Goal: Task Accomplishment & Management: Use online tool/utility

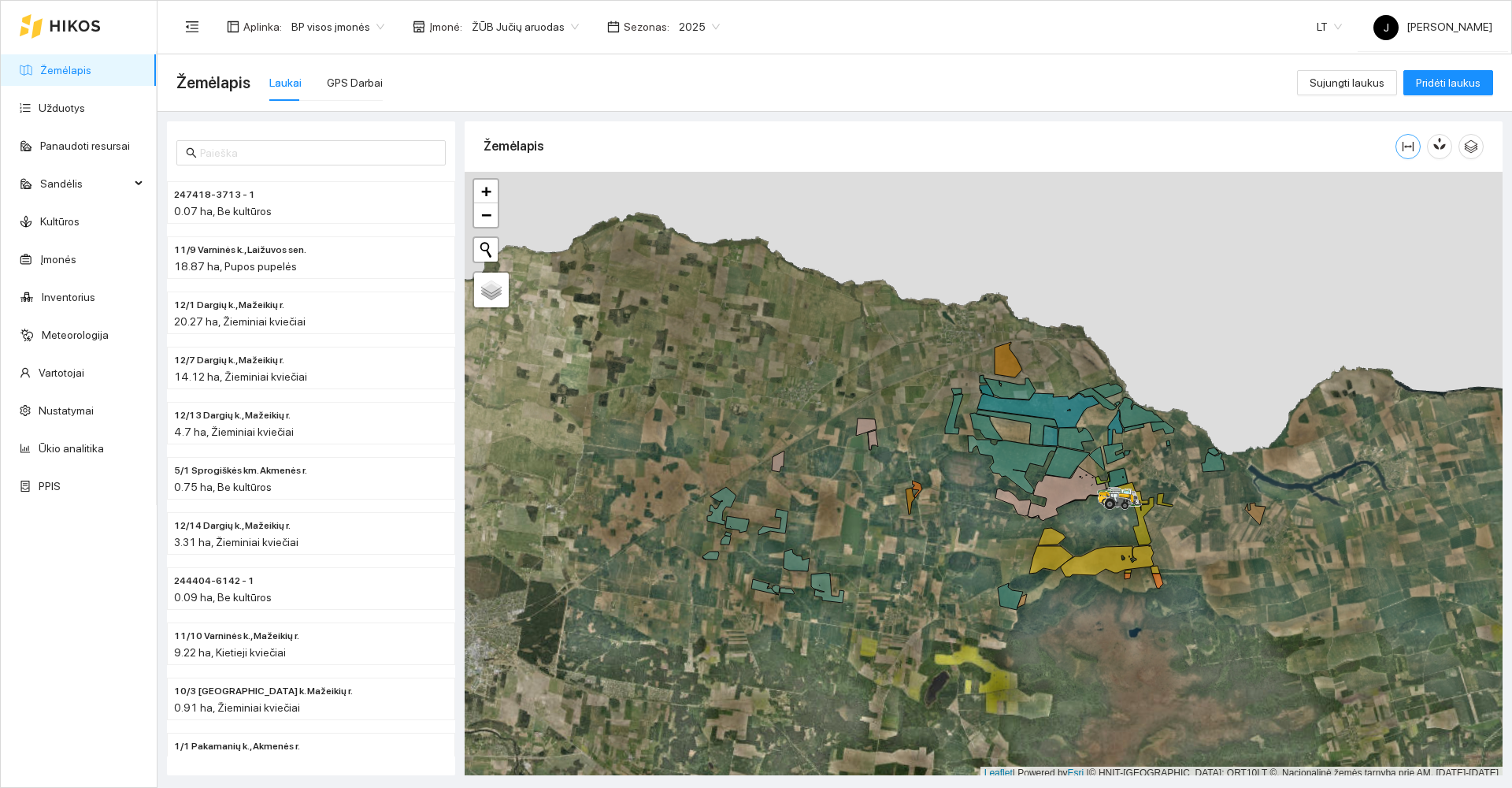
click at [1411, 147] on icon "column-width" at bounding box center [1408, 146] width 11 height 9
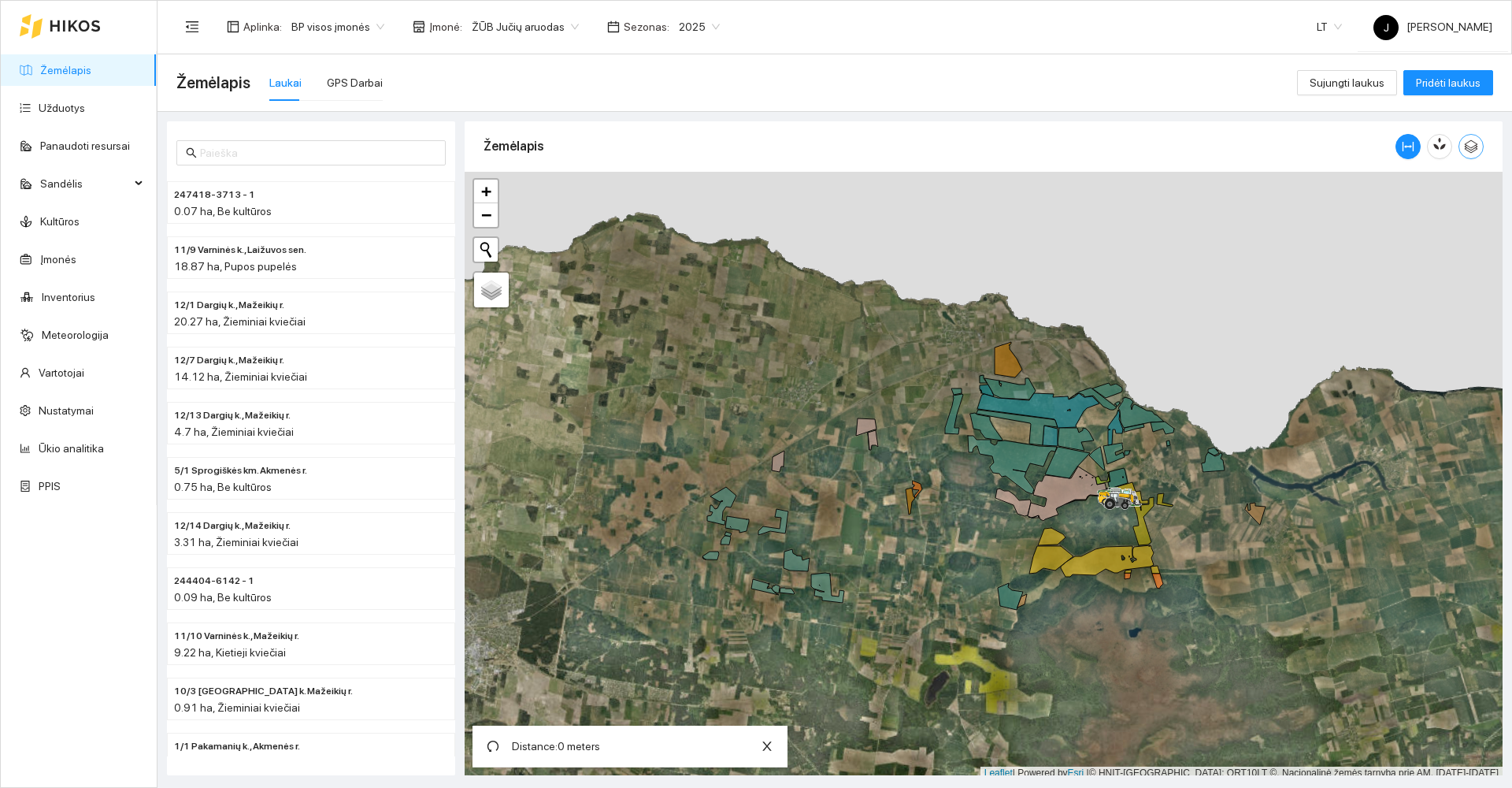
click at [1473, 145] on icon "button" at bounding box center [1471, 147] width 14 height 14
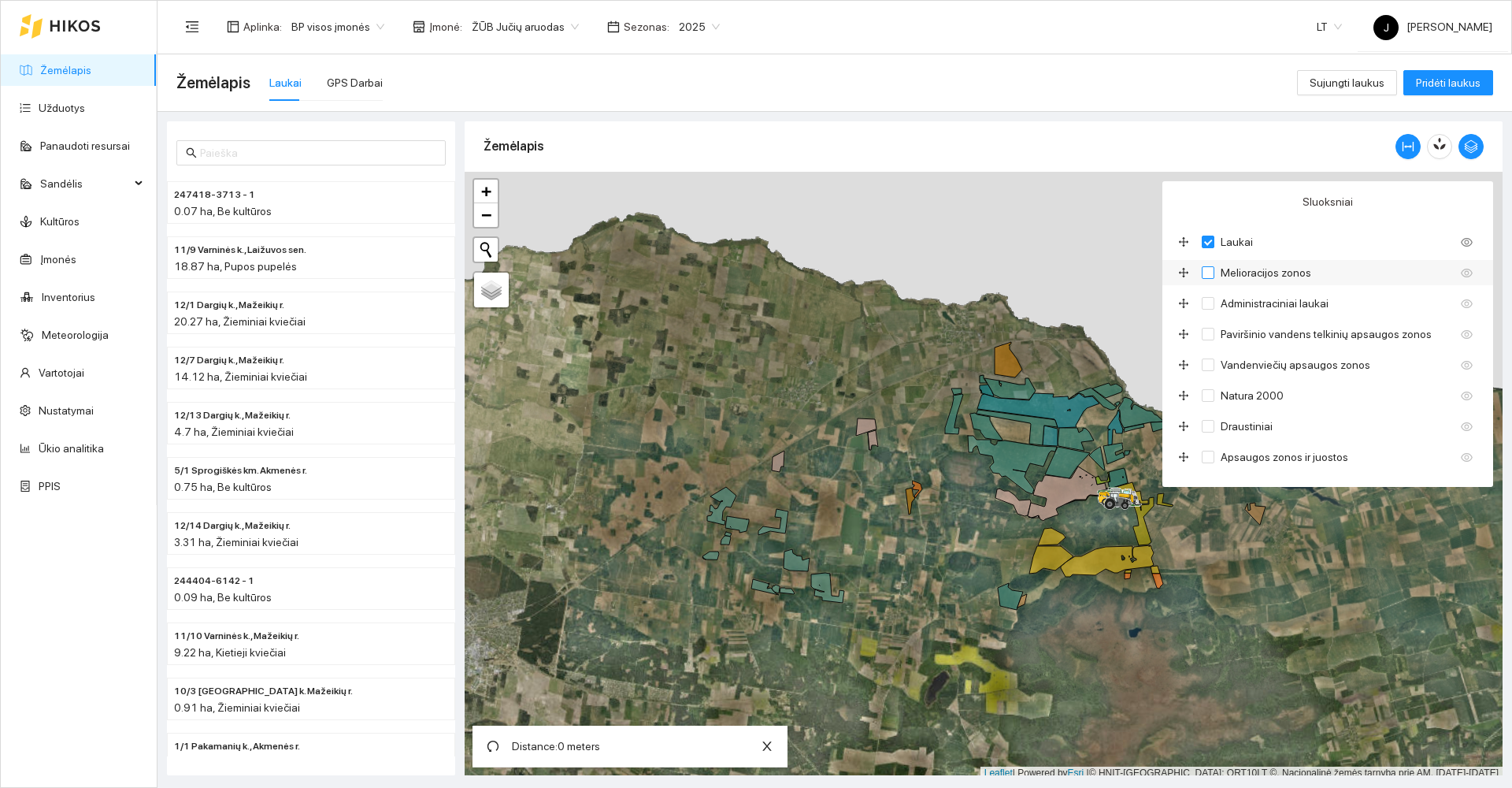
click at [1205, 273] on input "Melioracijos zonos" at bounding box center [1208, 273] width 13 height 13
checkbox input "true"
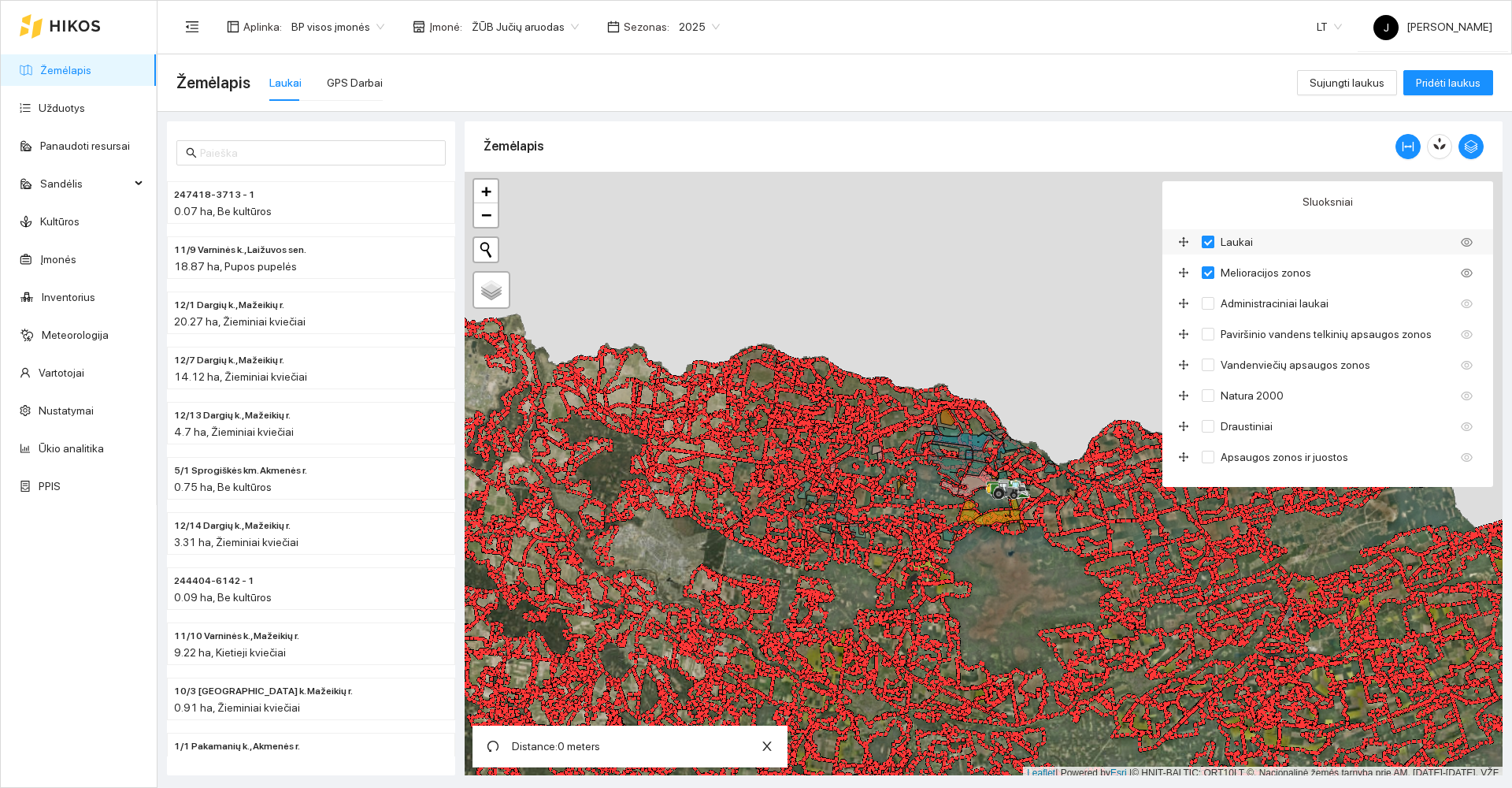
click at [1210, 243] on input "Laukai" at bounding box center [1208, 241] width 13 height 13
checkbox input "false"
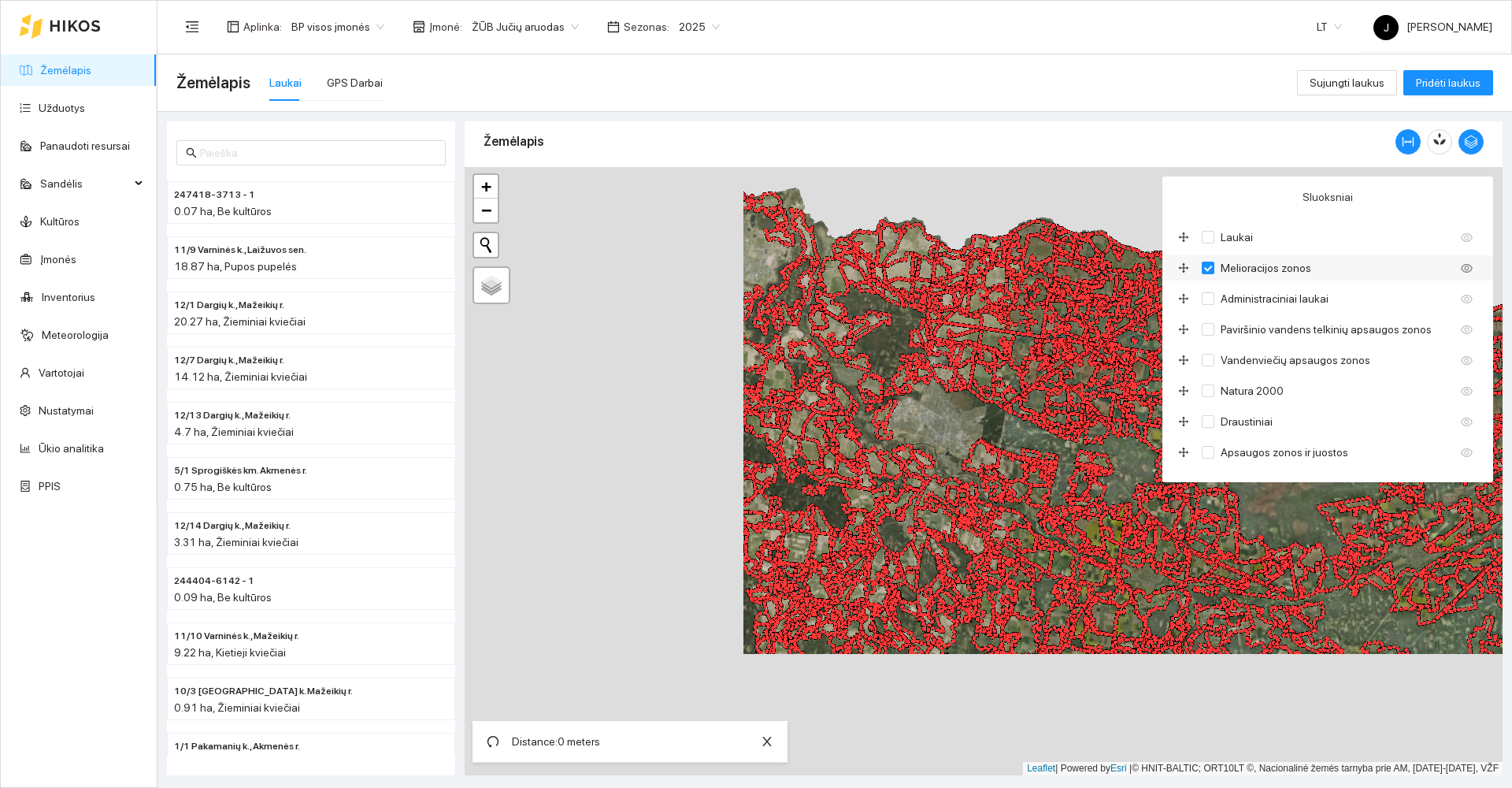
drag, startPoint x: 1173, startPoint y: 334, endPoint x: 1184, endPoint y: 275, distance: 60.0
click at [1185, 276] on div at bounding box center [984, 471] width 1038 height 608
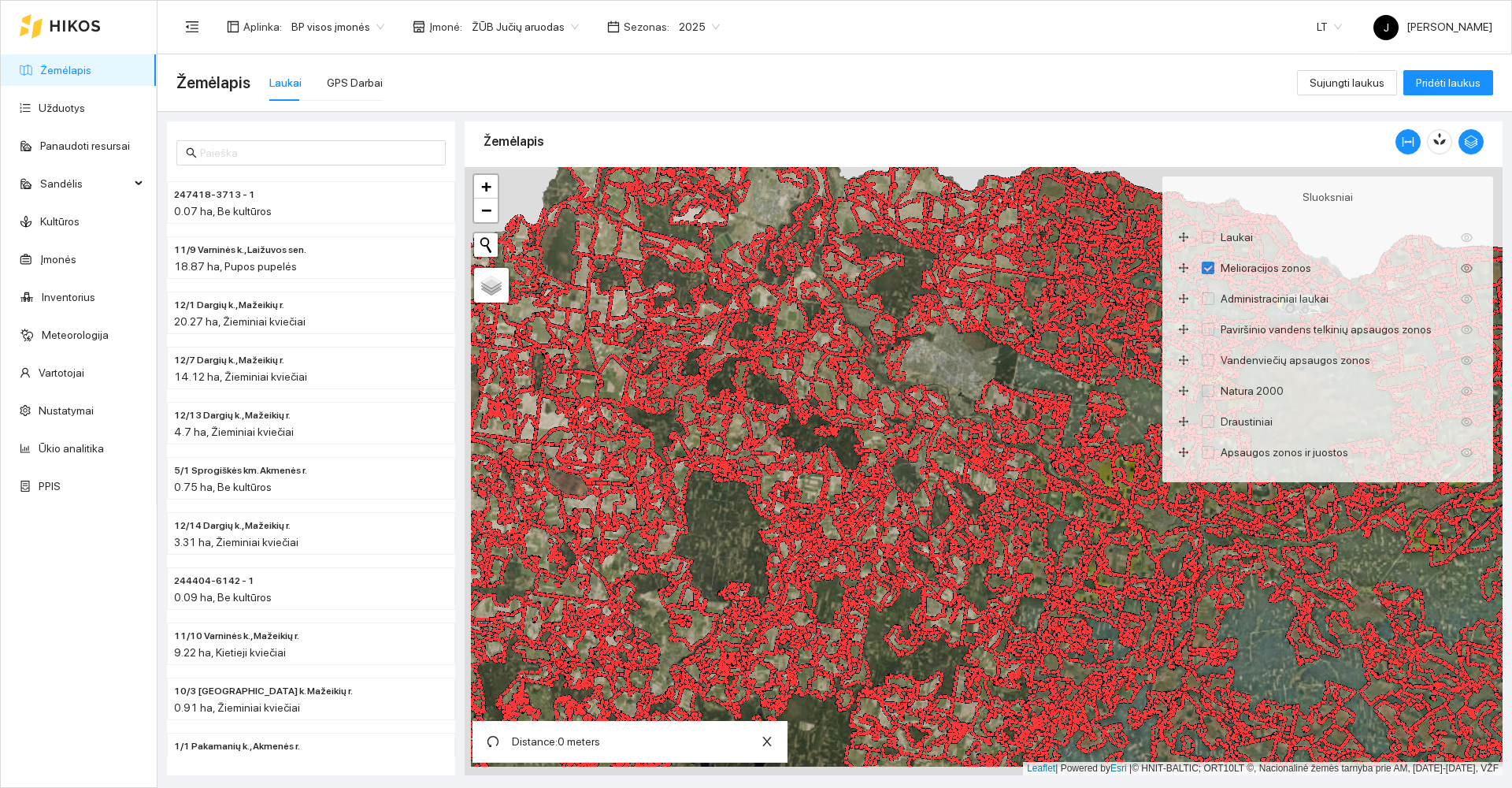
drag, startPoint x: 833, startPoint y: 547, endPoint x: 1012, endPoint y: 350, distance: 266.2
click at [992, 382] on div at bounding box center [984, 471] width 1038 height 608
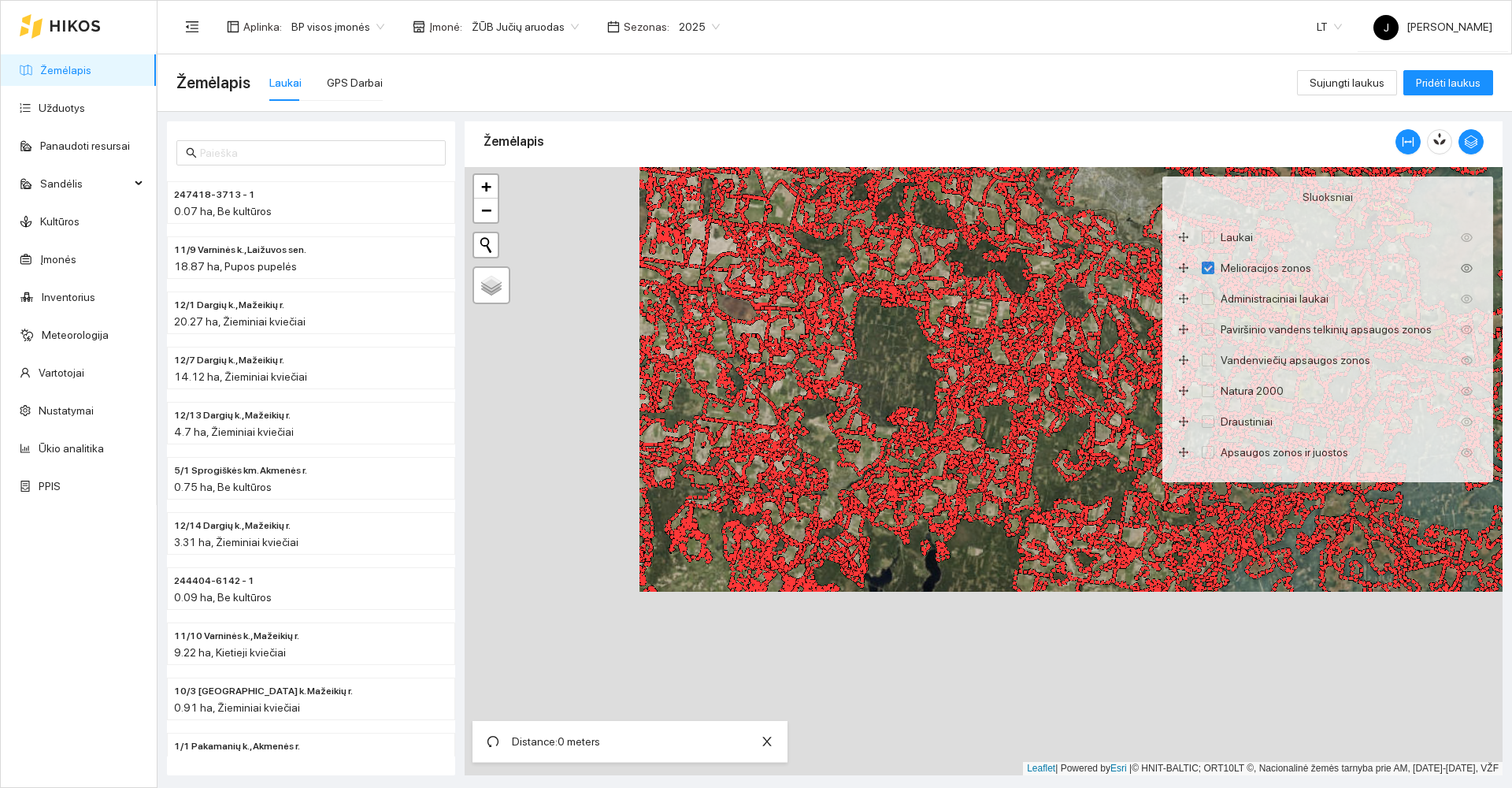
drag, startPoint x: 1012, startPoint y: 350, endPoint x: 1061, endPoint y: 336, distance: 51.0
click at [1061, 339] on div at bounding box center [984, 471] width 1038 height 608
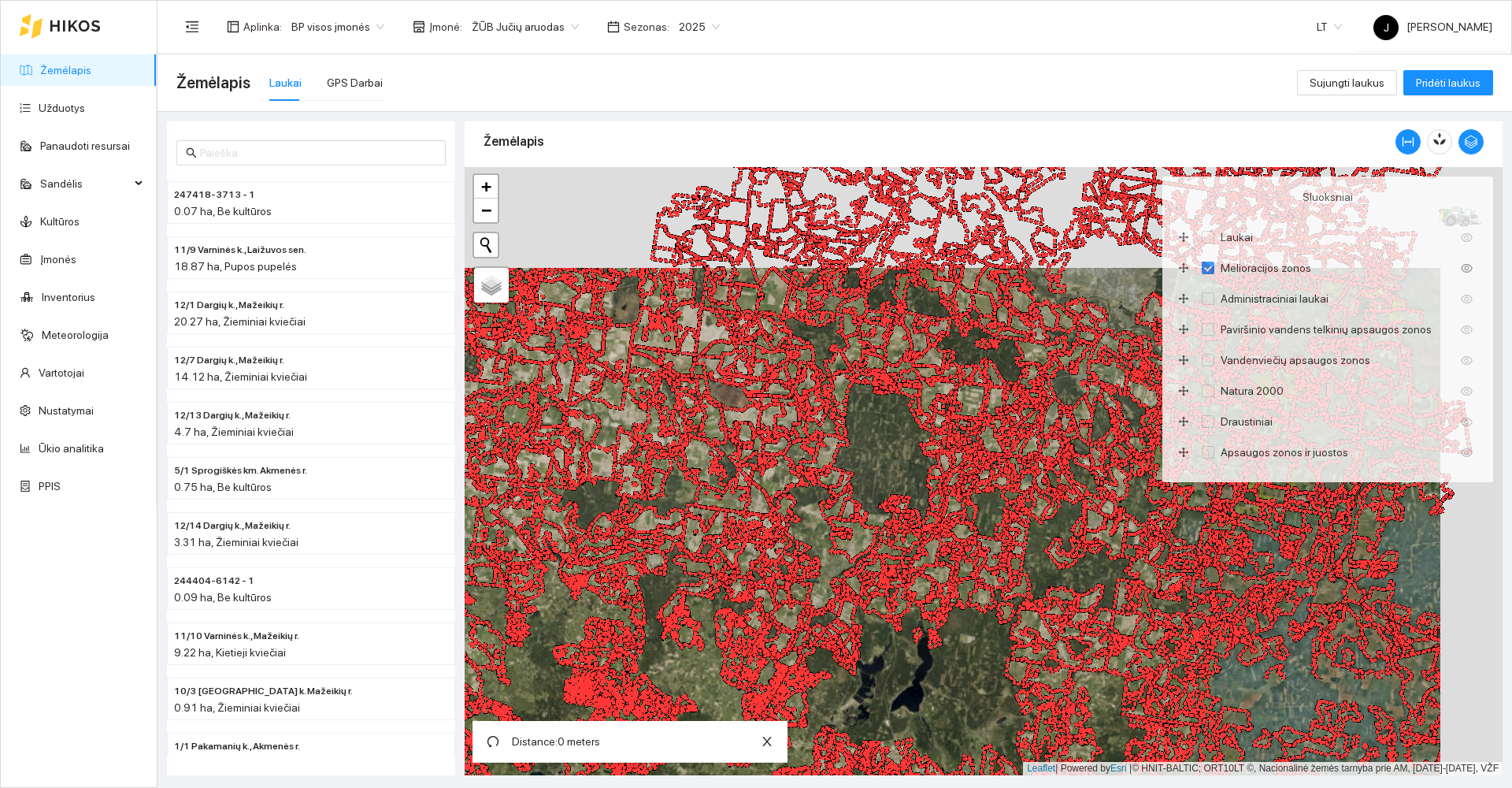
drag, startPoint x: 945, startPoint y: 519, endPoint x: 907, endPoint y: 563, distance: 58.1
click at [907, 563] on div at bounding box center [984, 471] width 1038 height 608
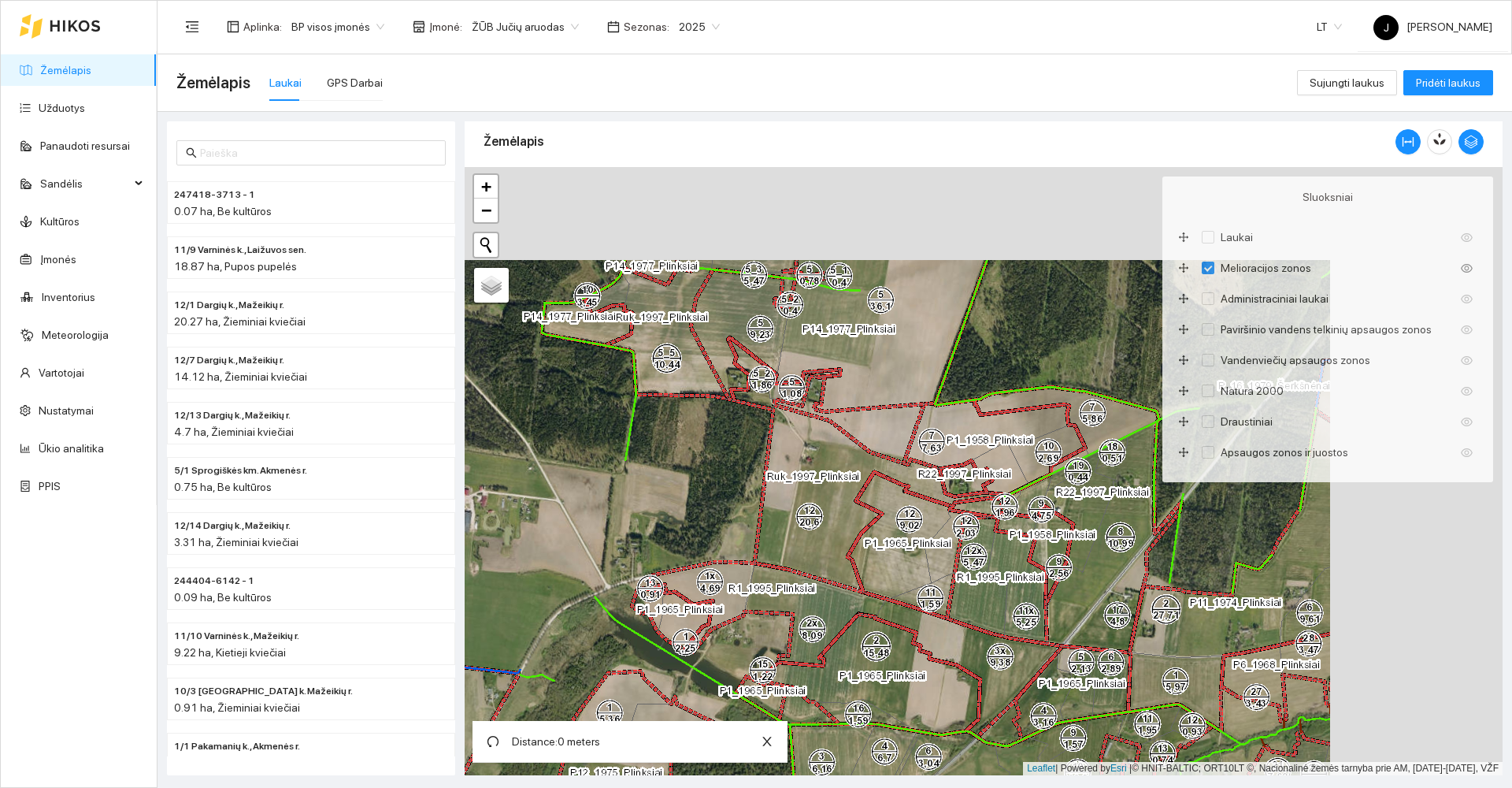
drag, startPoint x: 700, startPoint y: 502, endPoint x: 668, endPoint y: 572, distance: 77.0
click at [668, 572] on div at bounding box center [984, 471] width 1038 height 608
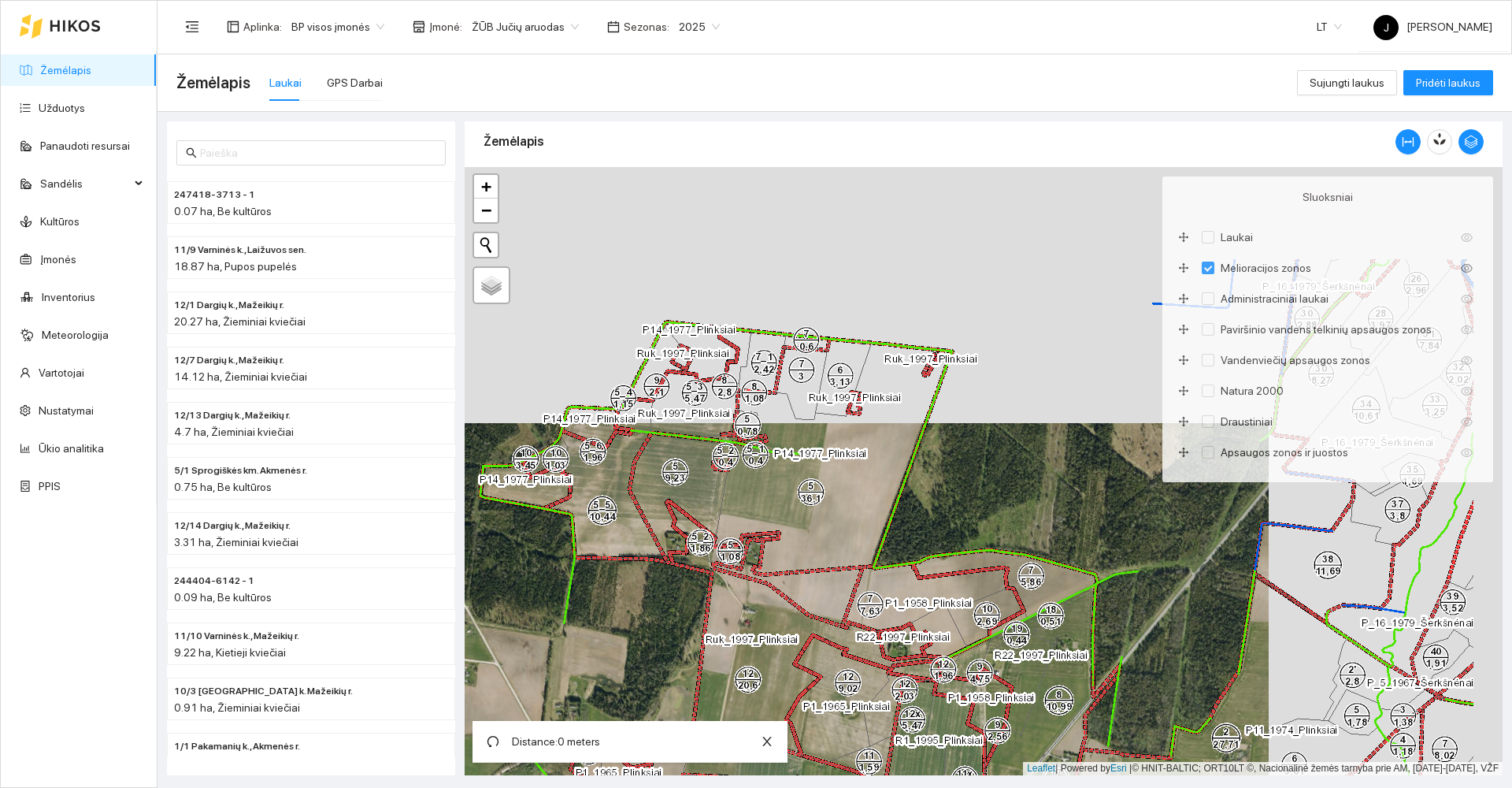
drag, startPoint x: 847, startPoint y: 472, endPoint x: 825, endPoint y: 534, distance: 65.8
click at [825, 534] on div at bounding box center [984, 471] width 1038 height 608
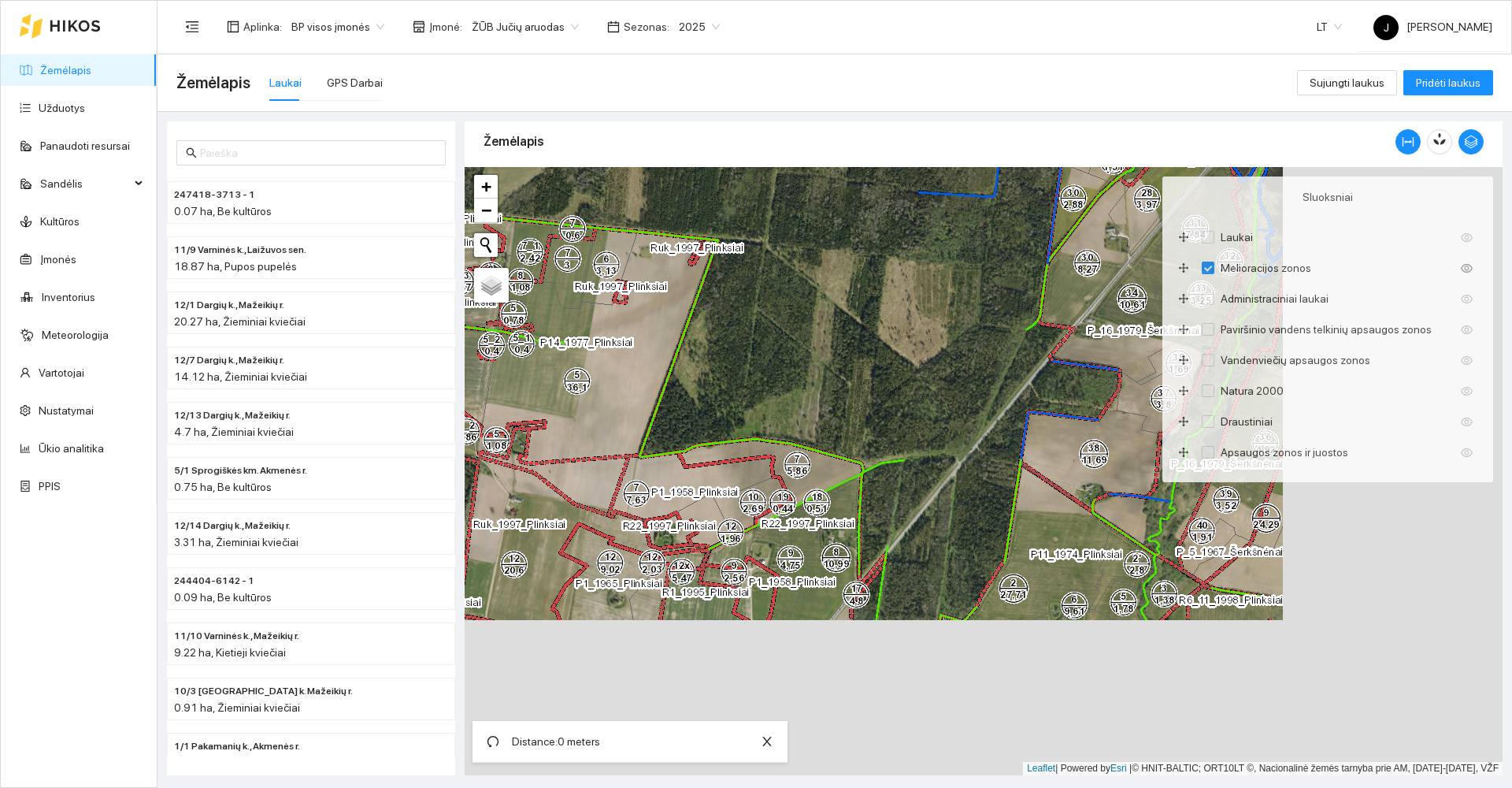
drag, startPoint x: 776, startPoint y: 423, endPoint x: 757, endPoint y: 403, distance: 27.6
click at [757, 403] on div at bounding box center [984, 471] width 1038 height 608
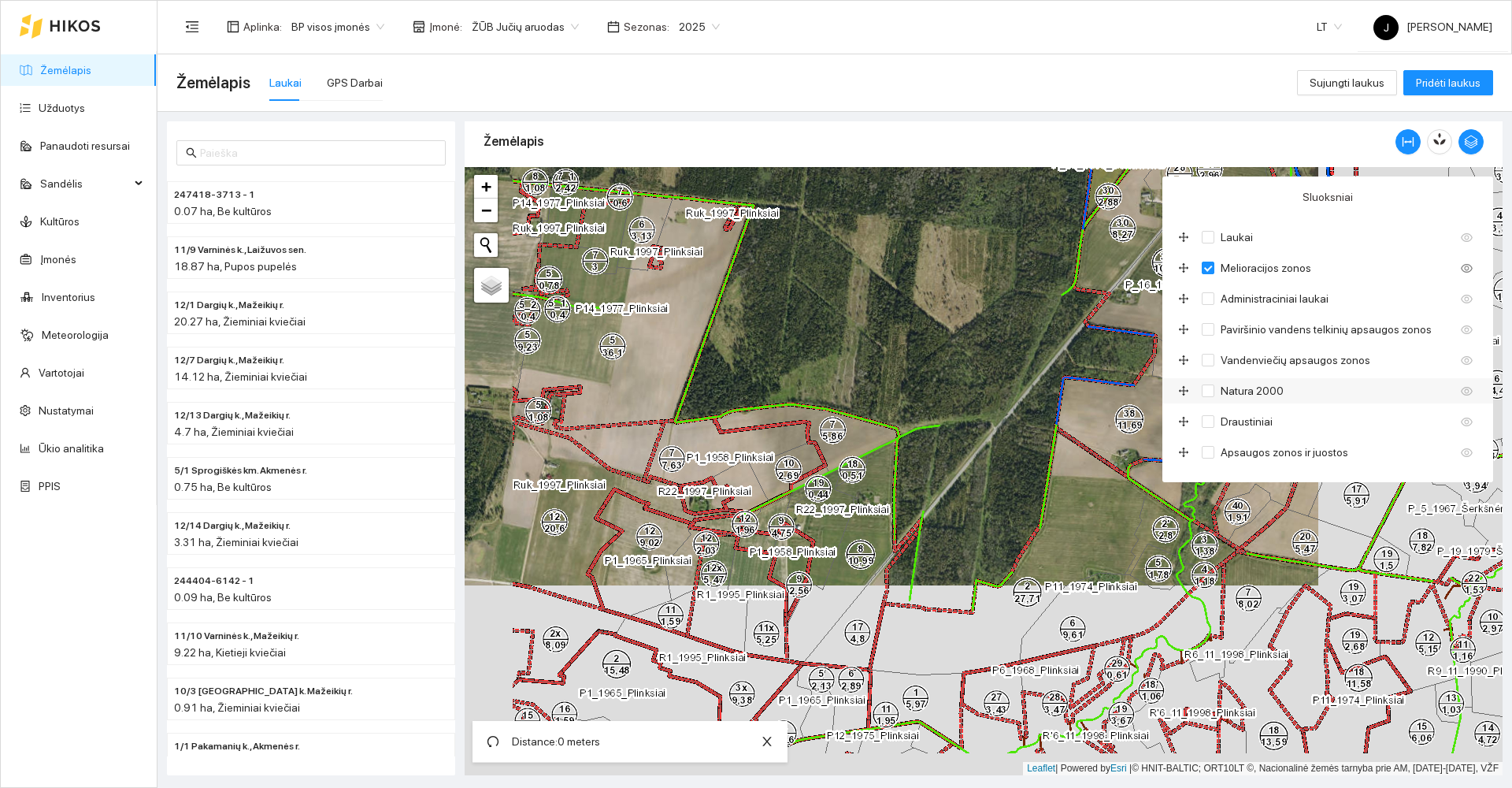
drag, startPoint x: 989, startPoint y: 488, endPoint x: 1170, endPoint y: 402, distance: 200.4
click at [1170, 402] on div at bounding box center [984, 471] width 1038 height 608
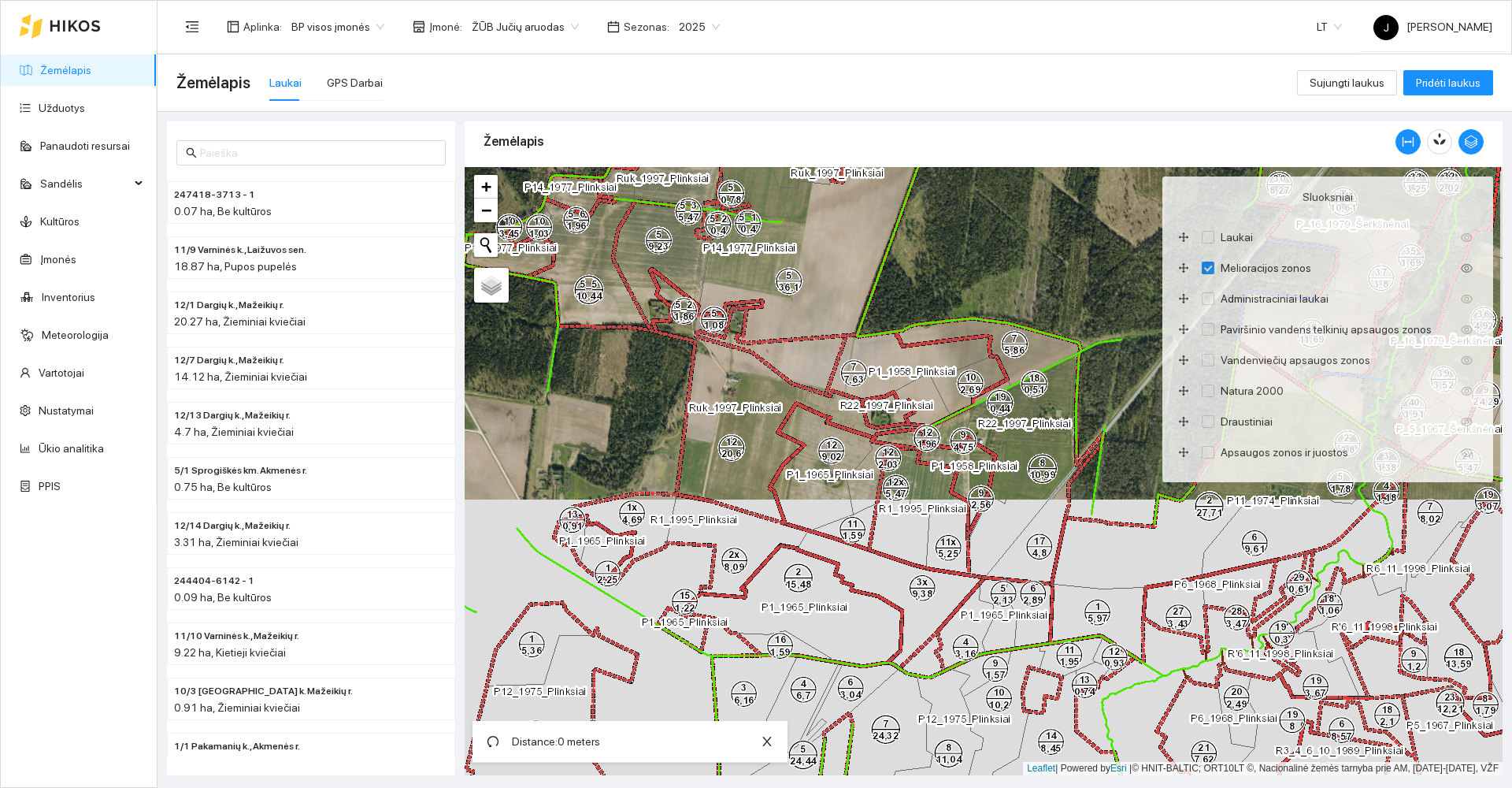
drag, startPoint x: 782, startPoint y: 420, endPoint x: 1118, endPoint y: 373, distance: 339.3
click at [1118, 373] on div at bounding box center [984, 471] width 1038 height 608
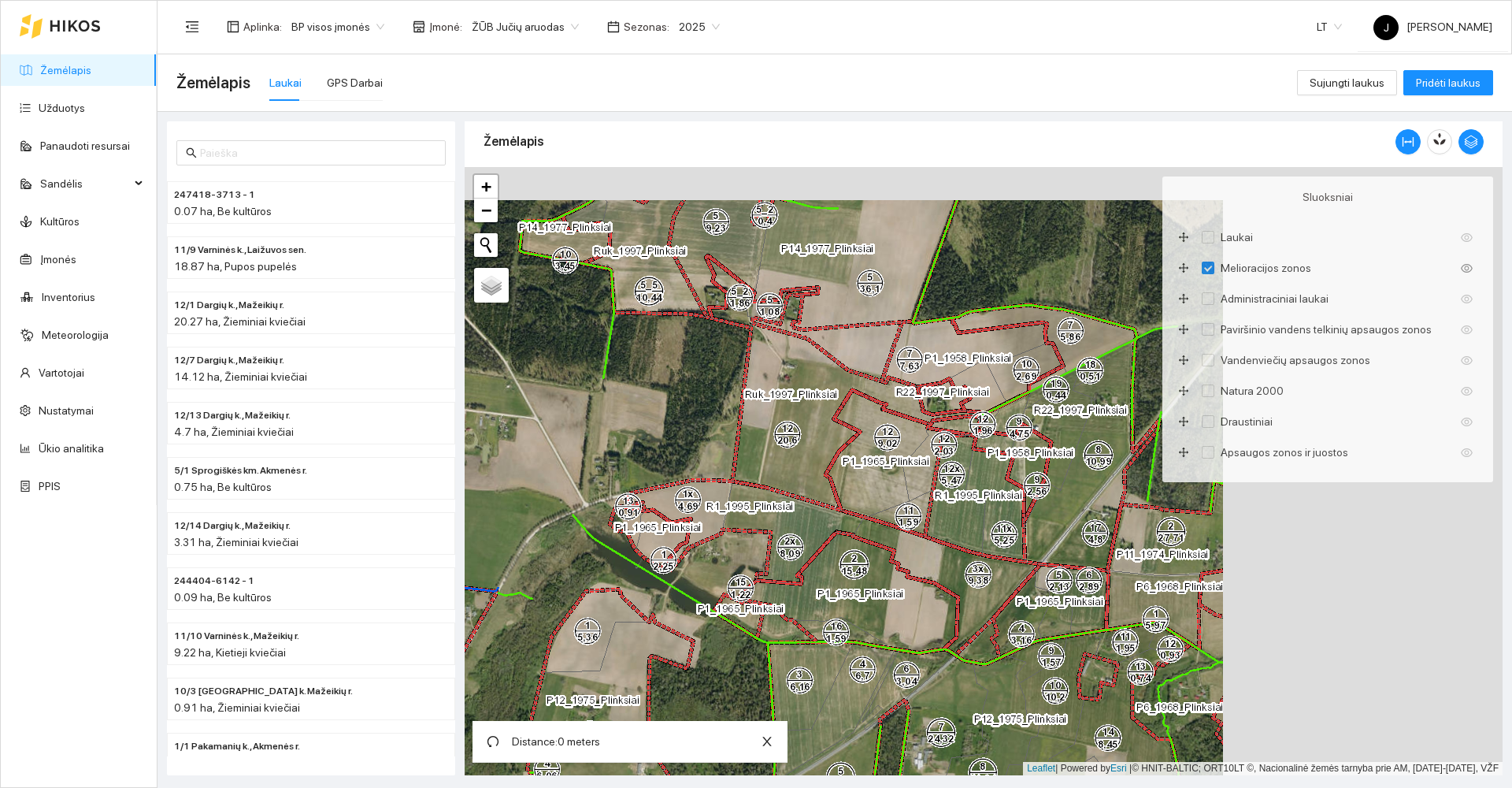
drag, startPoint x: 1167, startPoint y: 608, endPoint x: 851, endPoint y: 657, distance: 319.8
click at [860, 655] on div at bounding box center [984, 471] width 1038 height 608
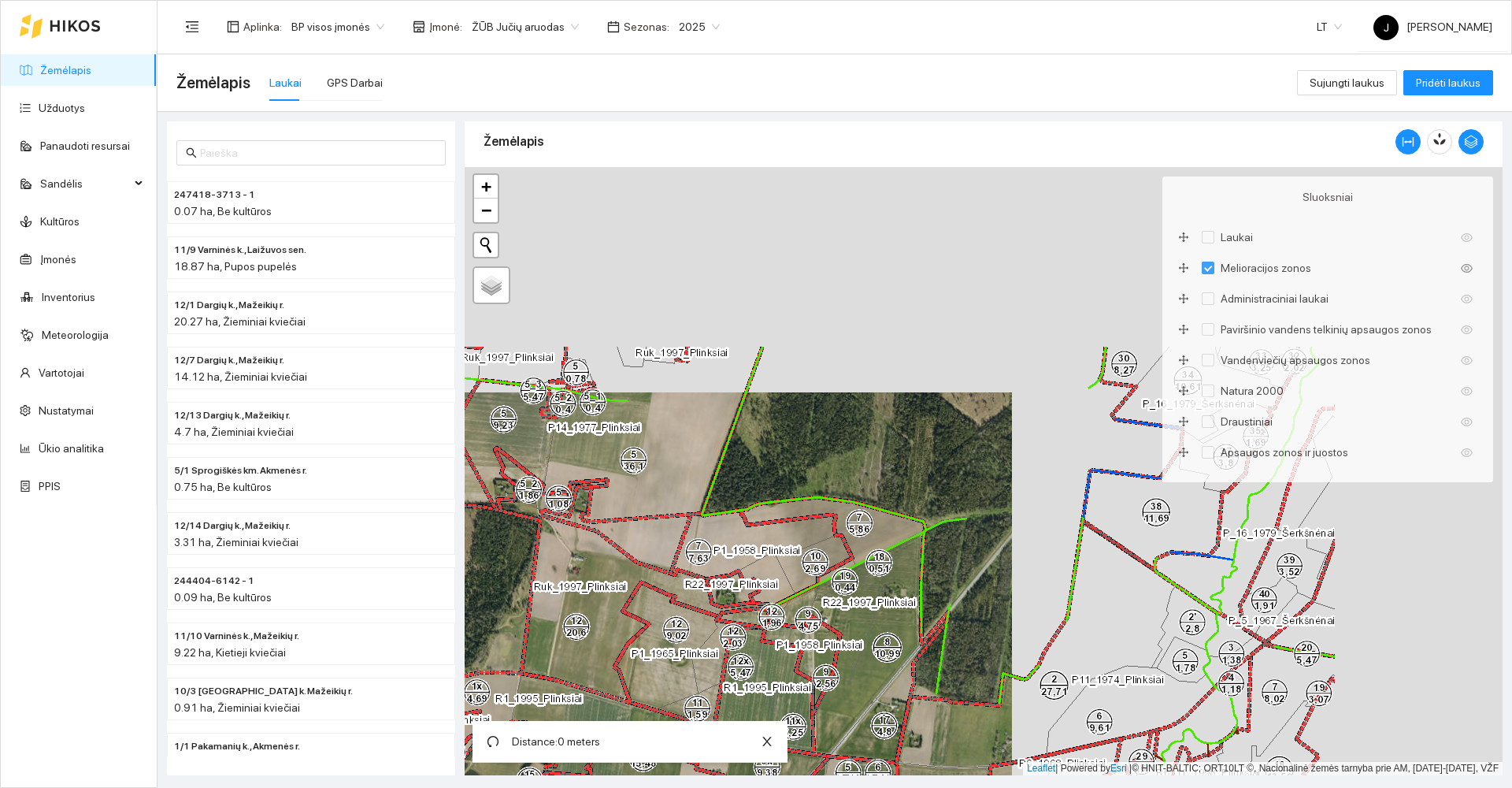
drag, startPoint x: 981, startPoint y: 518, endPoint x: 882, endPoint y: 624, distance: 145.0
click at [882, 624] on div at bounding box center [984, 471] width 1038 height 608
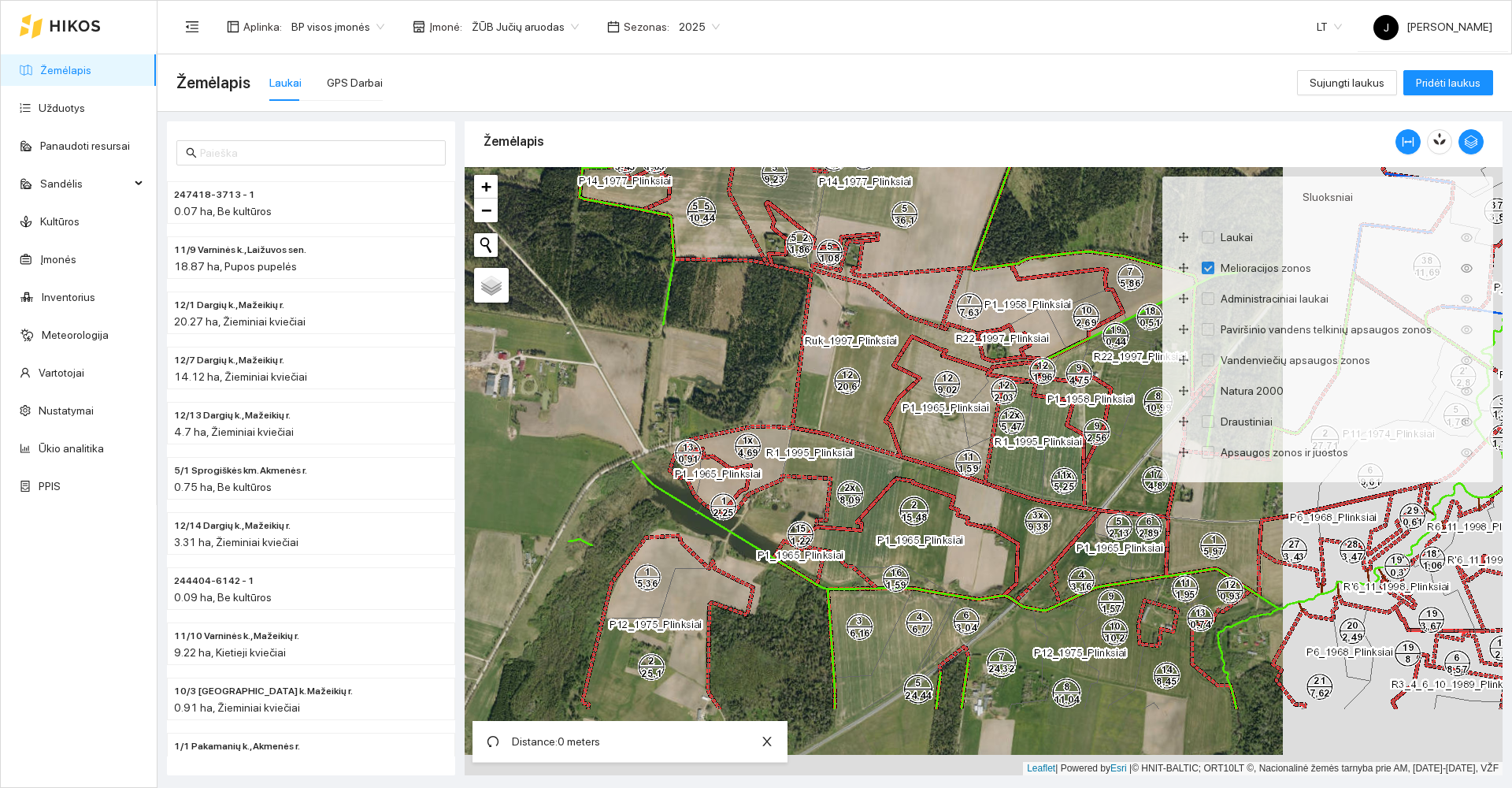
drag, startPoint x: 925, startPoint y: 584, endPoint x: 1159, endPoint y: 372, distance: 315.8
click at [1159, 372] on div at bounding box center [984, 471] width 1038 height 608
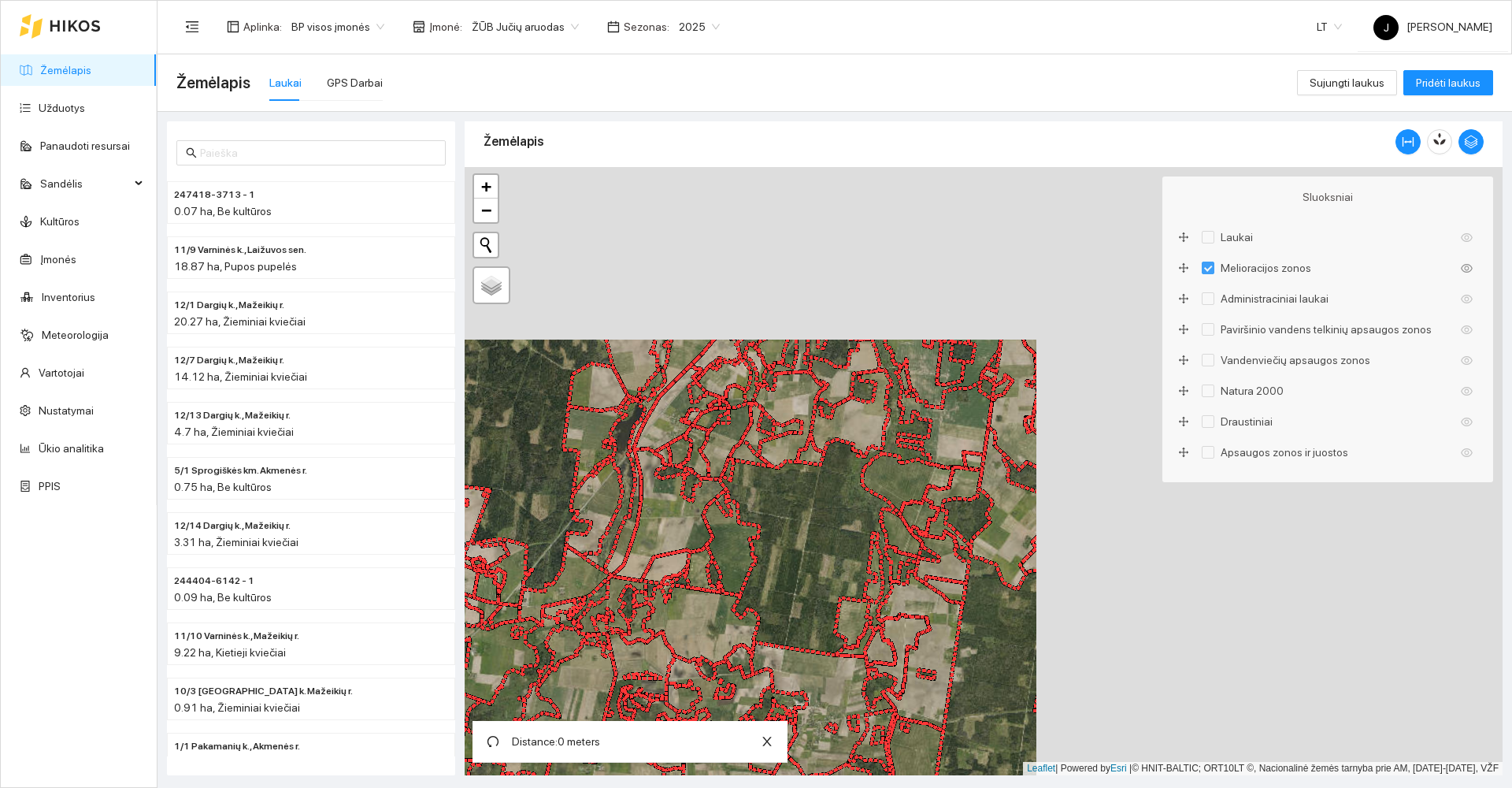
drag, startPoint x: 957, startPoint y: 487, endPoint x: 595, endPoint y: 609, distance: 382.0
click at [475, 670] on div at bounding box center [984, 471] width 1038 height 608
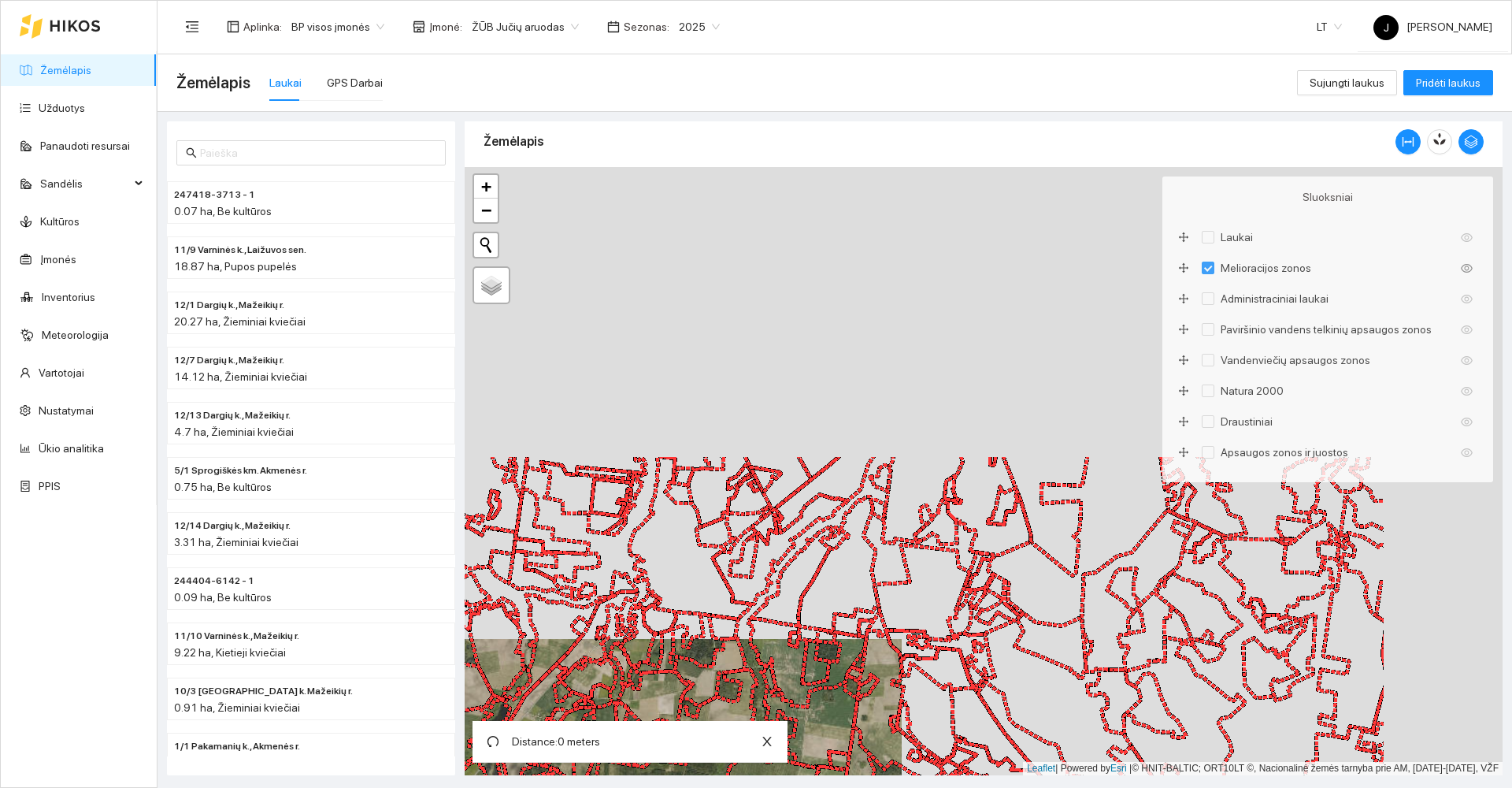
drag, startPoint x: 890, startPoint y: 384, endPoint x: 775, endPoint y: 668, distance: 306.4
click at [775, 668] on div at bounding box center [984, 471] width 1038 height 608
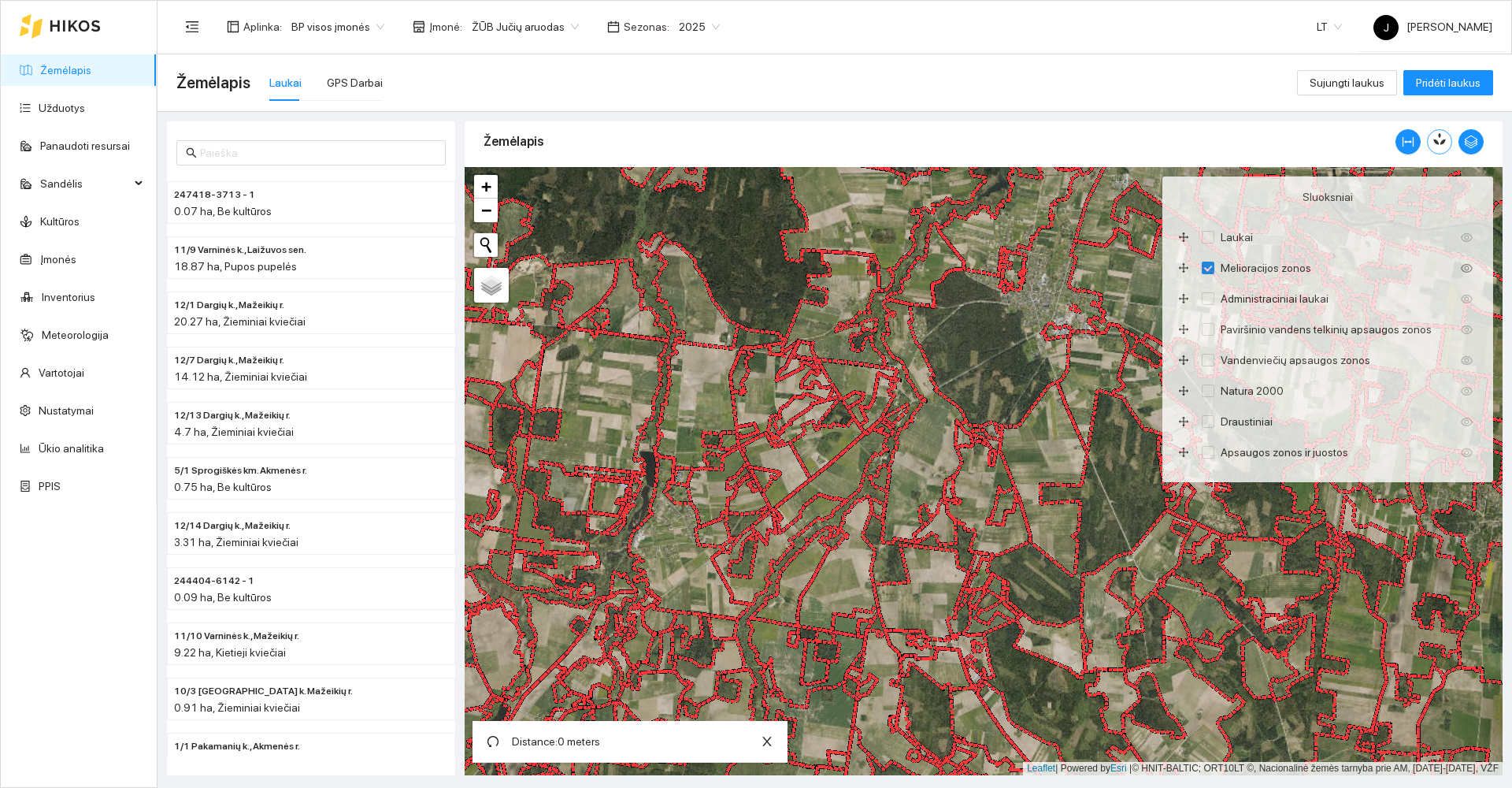
click at [1442, 141] on icon "button" at bounding box center [1442, 139] width 9 height 14
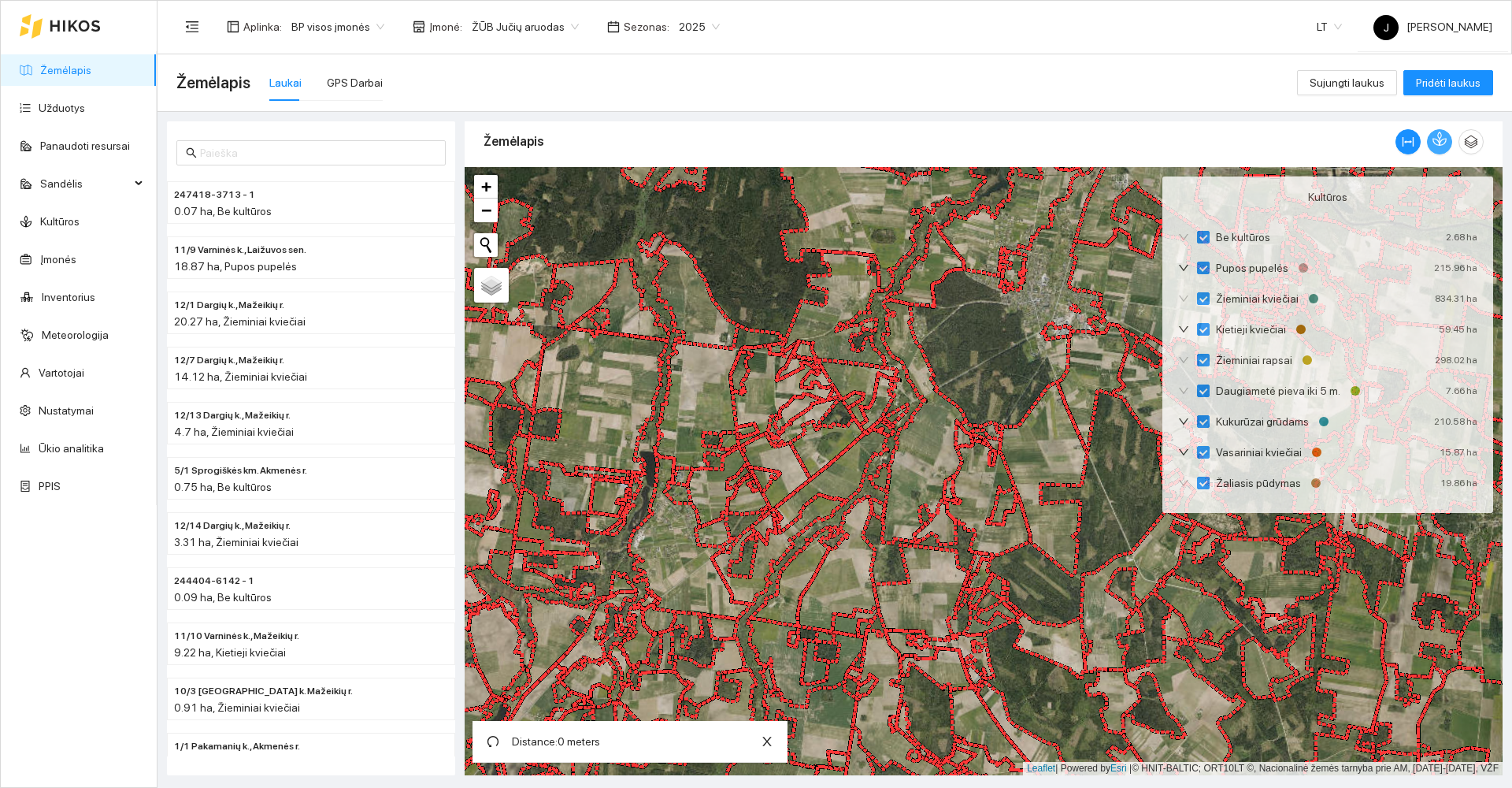
click at [1442, 141] on icon "button" at bounding box center [1442, 139] width 9 height 14
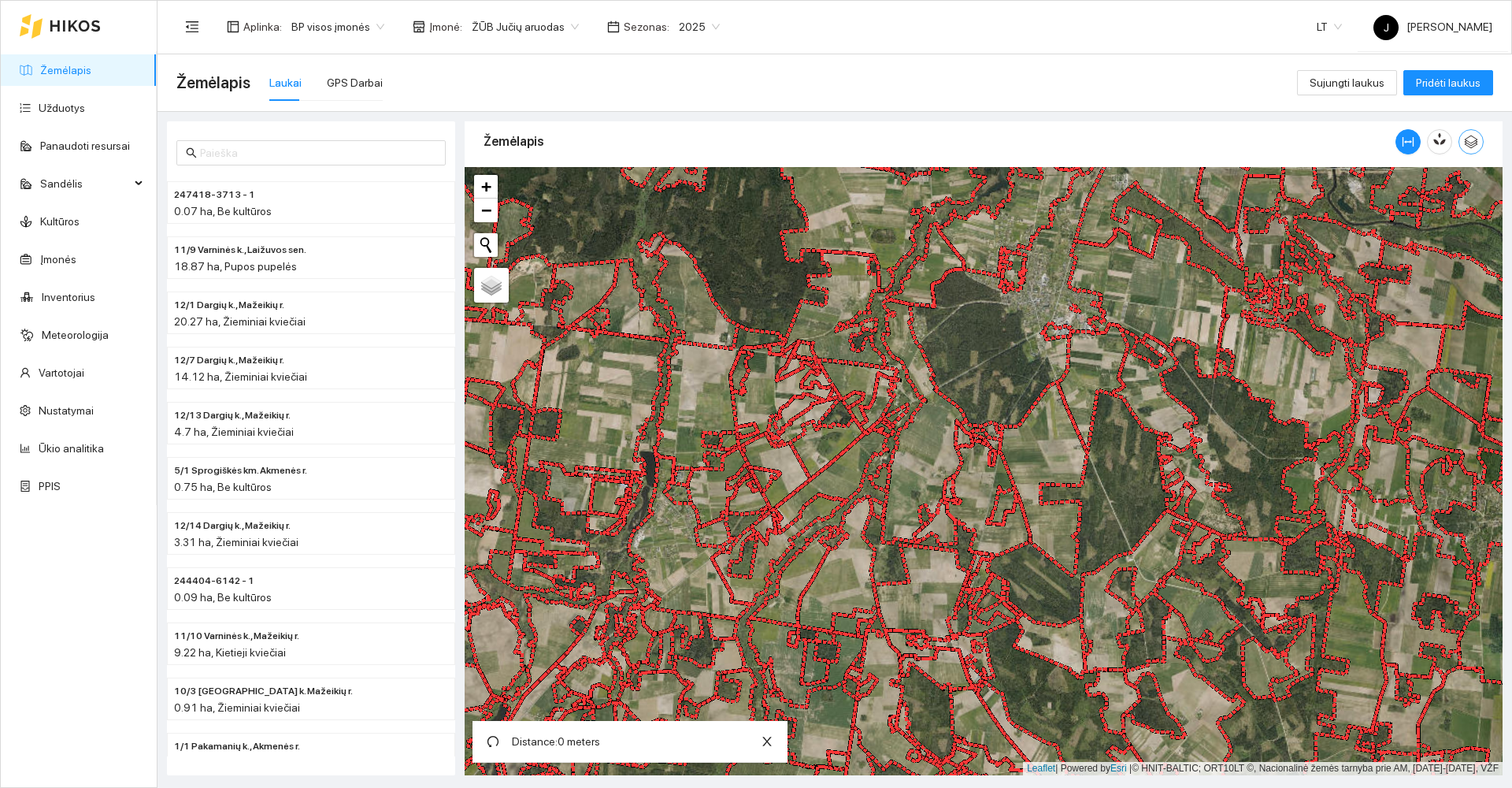
click at [1465, 144] on icon "button" at bounding box center [1472, 142] width 14 height 14
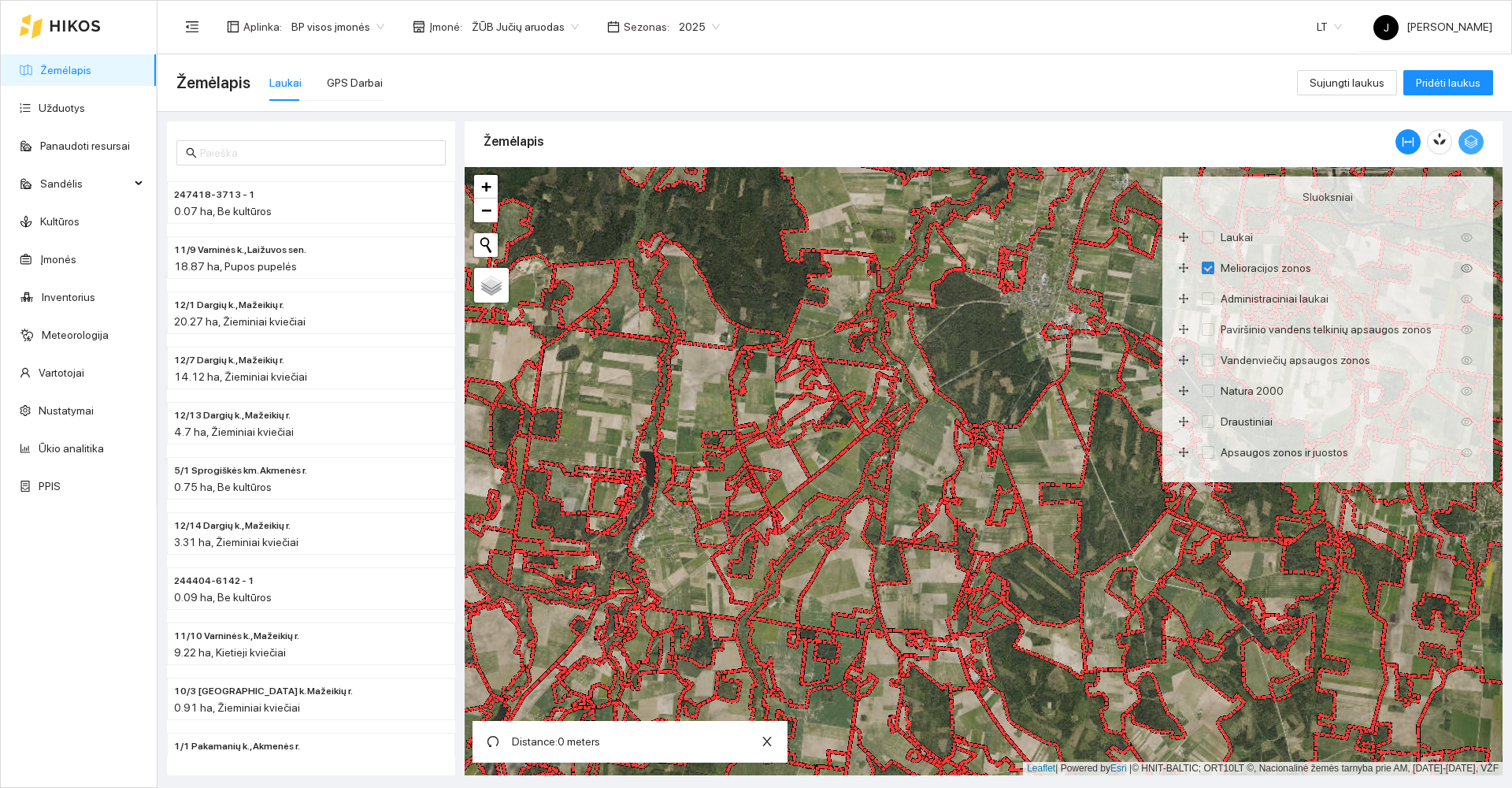
click at [1465, 144] on icon "button" at bounding box center [1472, 142] width 14 height 14
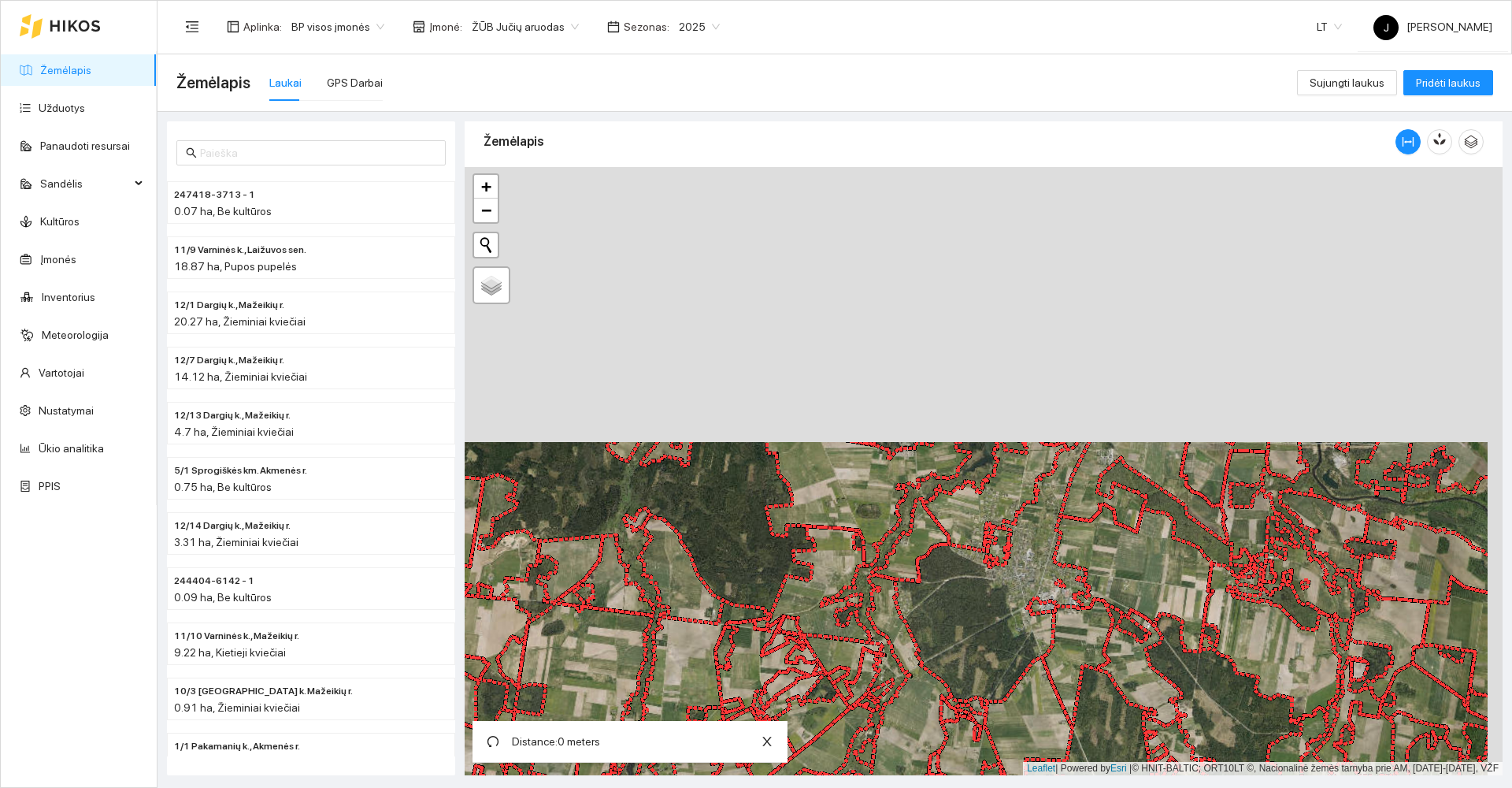
drag, startPoint x: 871, startPoint y: 484, endPoint x: 879, endPoint y: 611, distance: 127.3
click at [877, 622] on div at bounding box center [984, 471] width 1038 height 608
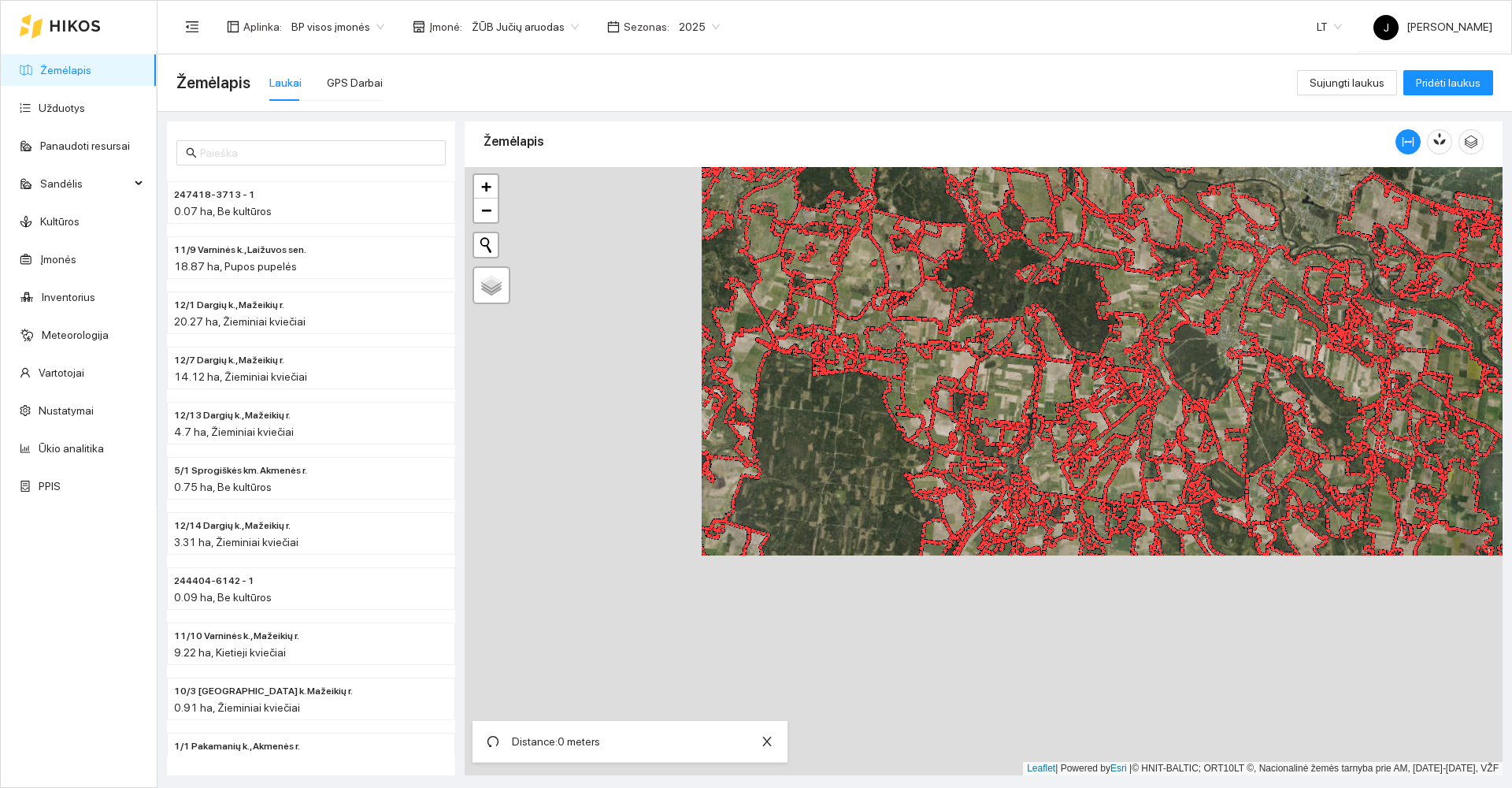
drag, startPoint x: 849, startPoint y: 576, endPoint x: 1091, endPoint y: 352, distance: 329.8
click at [1091, 352] on div at bounding box center [984, 471] width 1038 height 608
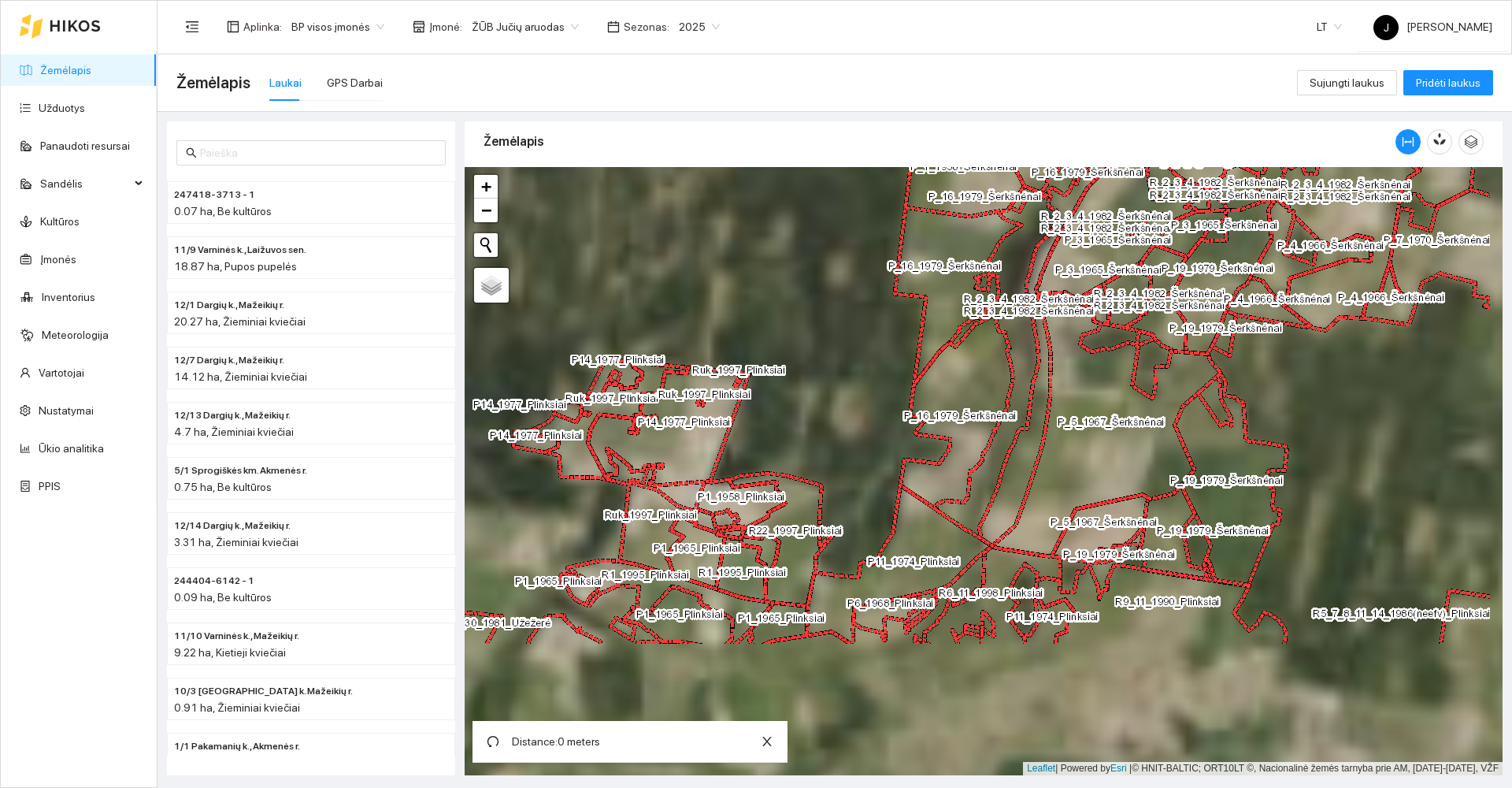
drag, startPoint x: 882, startPoint y: 430, endPoint x: 879, endPoint y: 350, distance: 80.1
click at [879, 350] on div at bounding box center [984, 471] width 1038 height 608
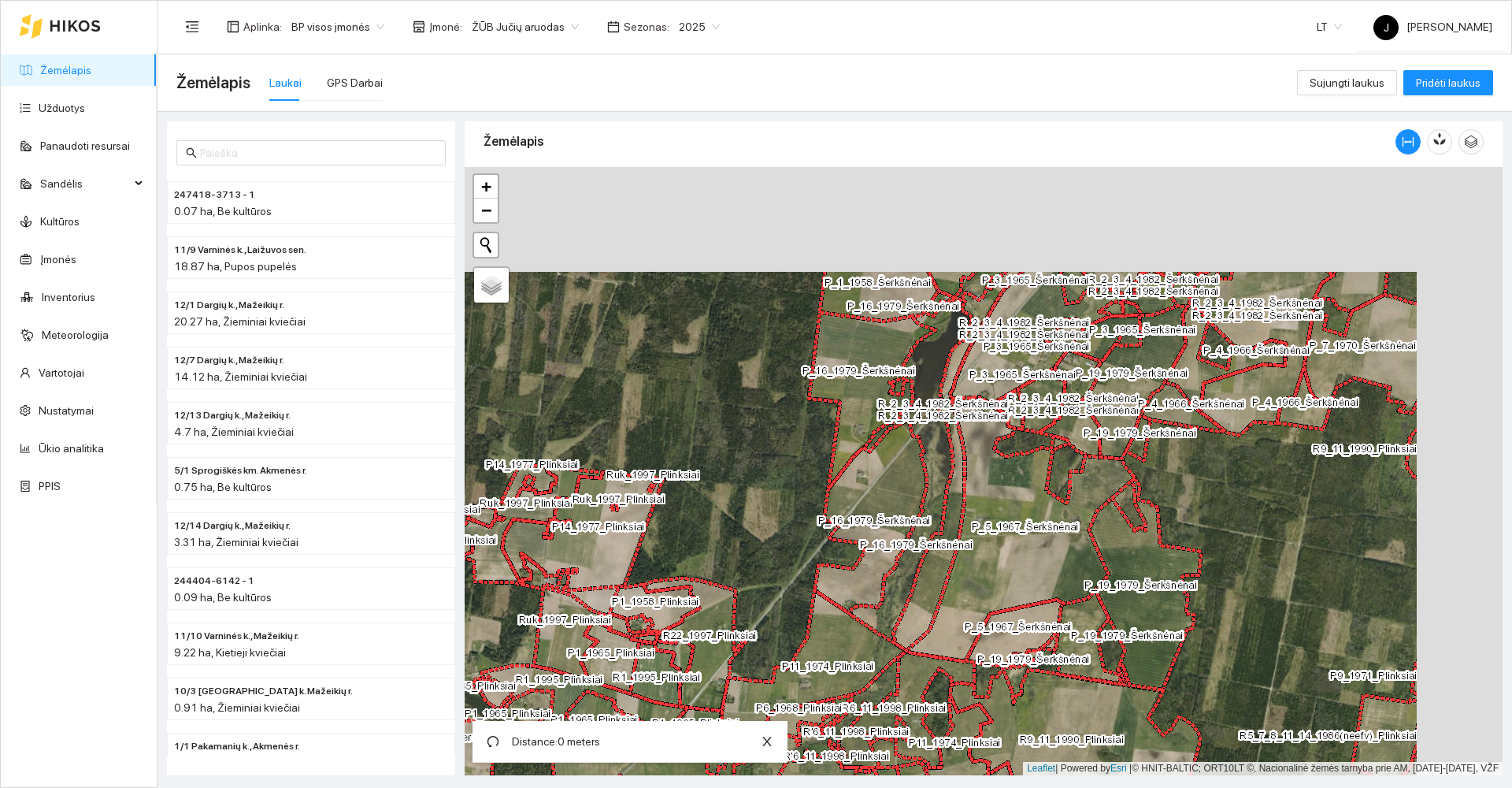
drag, startPoint x: 981, startPoint y: 371, endPoint x: 841, endPoint y: 544, distance: 222.6
click at [841, 544] on div at bounding box center [984, 471] width 1038 height 608
